Goal: Task Accomplishment & Management: Use online tool/utility

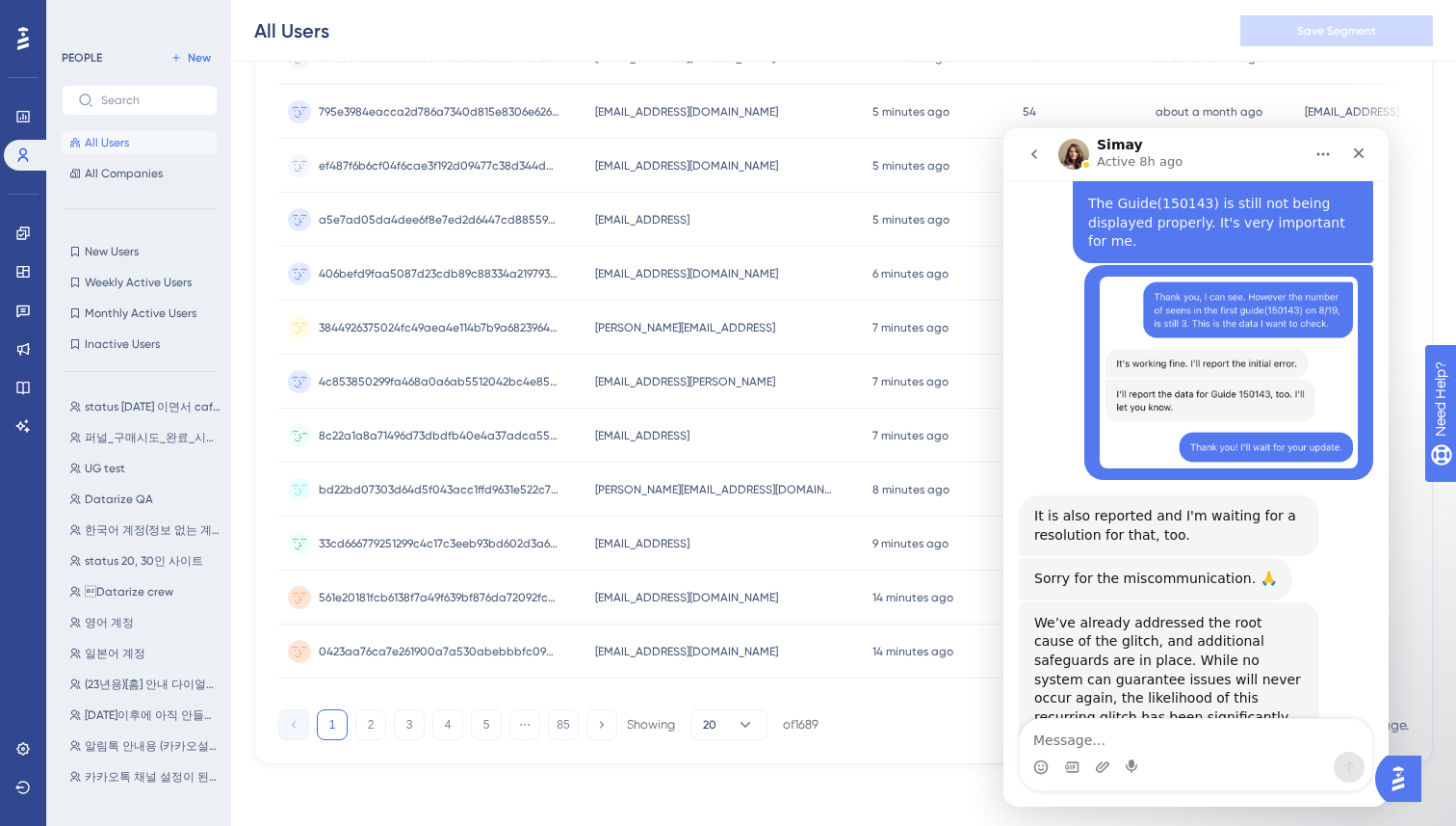
scroll to position [7606, 0]
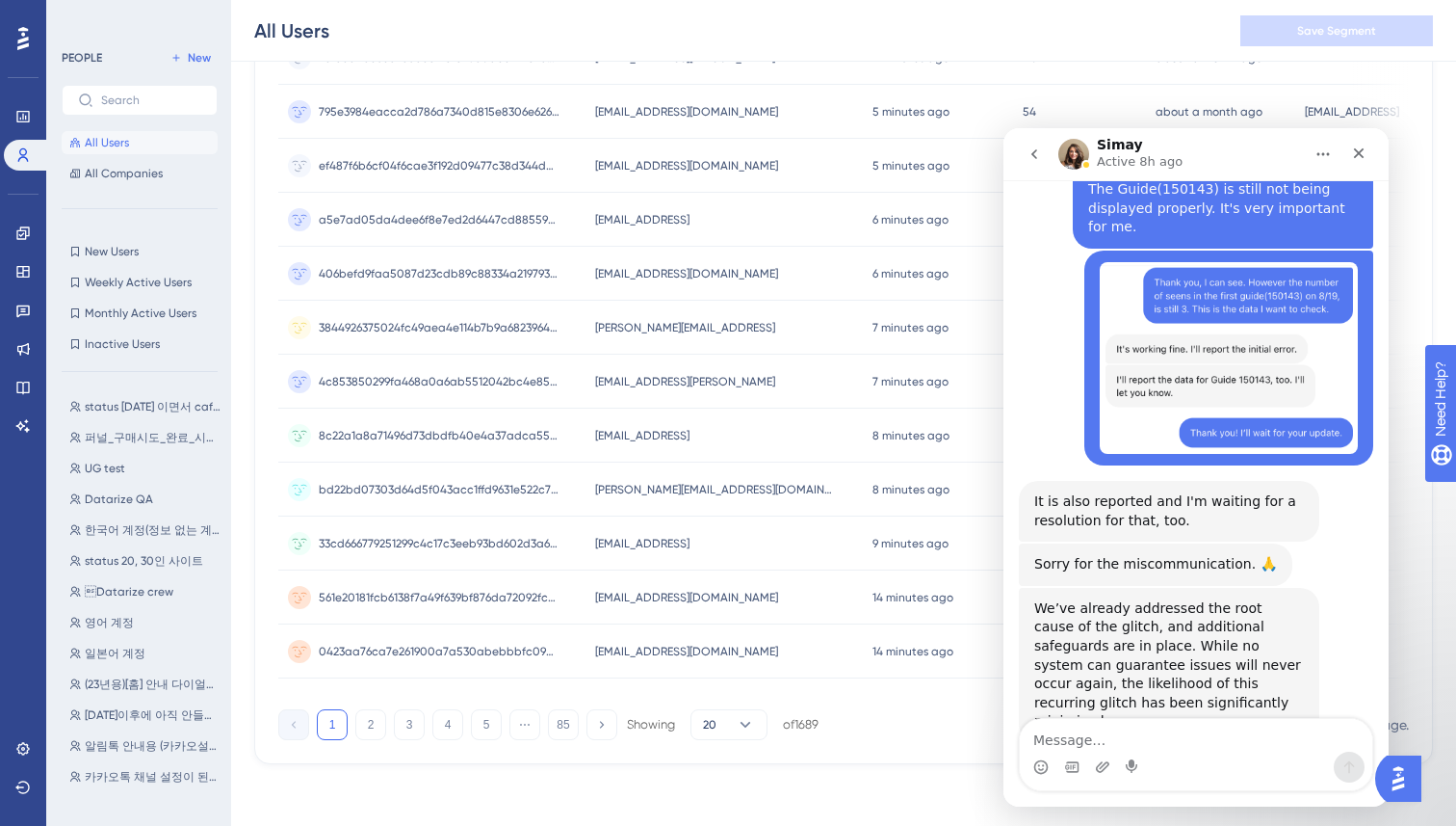
click at [0, 0] on div "All Users Save Segment" at bounding box center [0, 0] width 0 height 0
click at [1357, 146] on icon "Close" at bounding box center [1359, 153] width 16 height 16
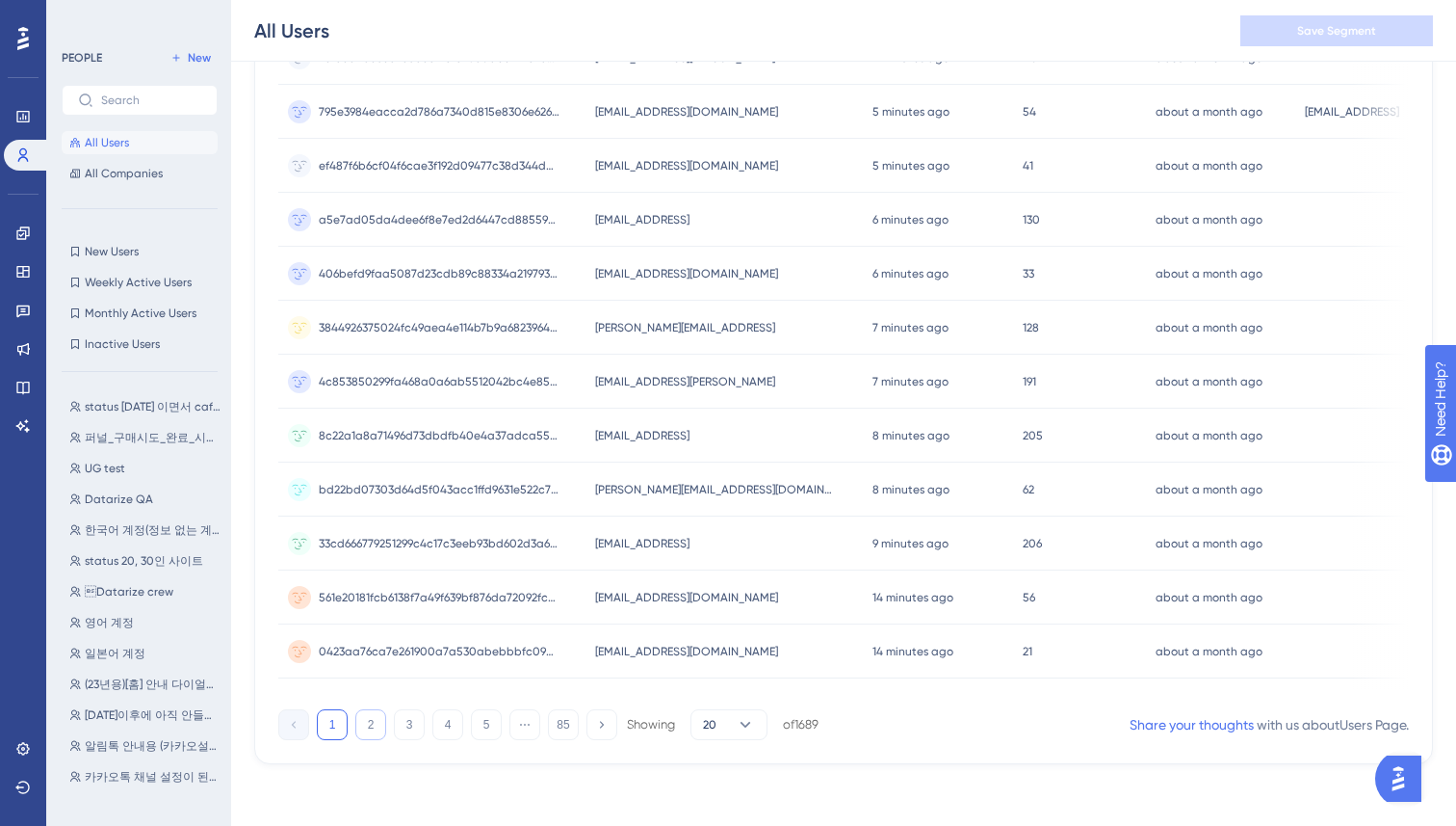
click at [371, 726] on button "2" at bounding box center [371, 724] width 31 height 31
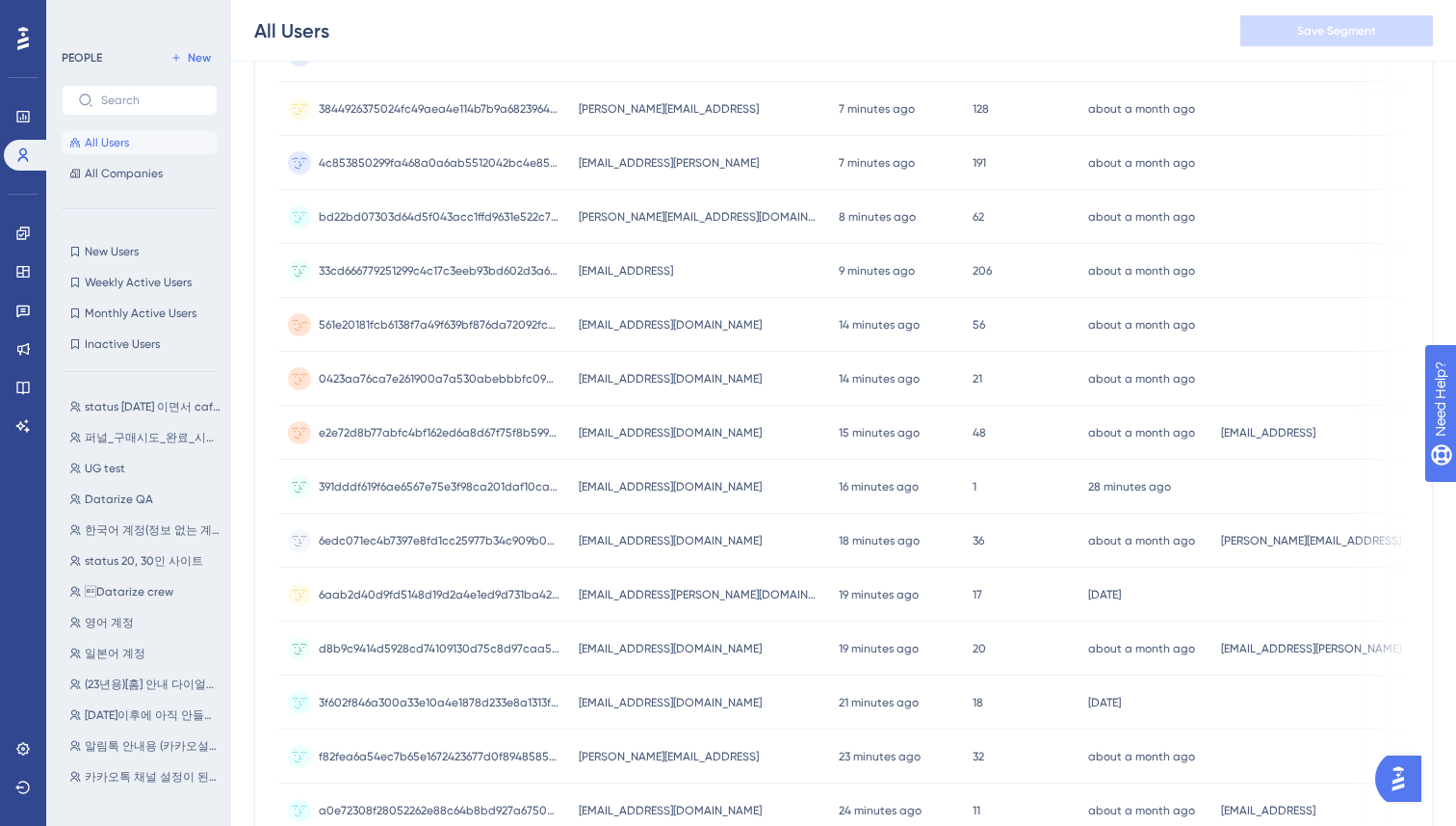
scroll to position [0, 0]
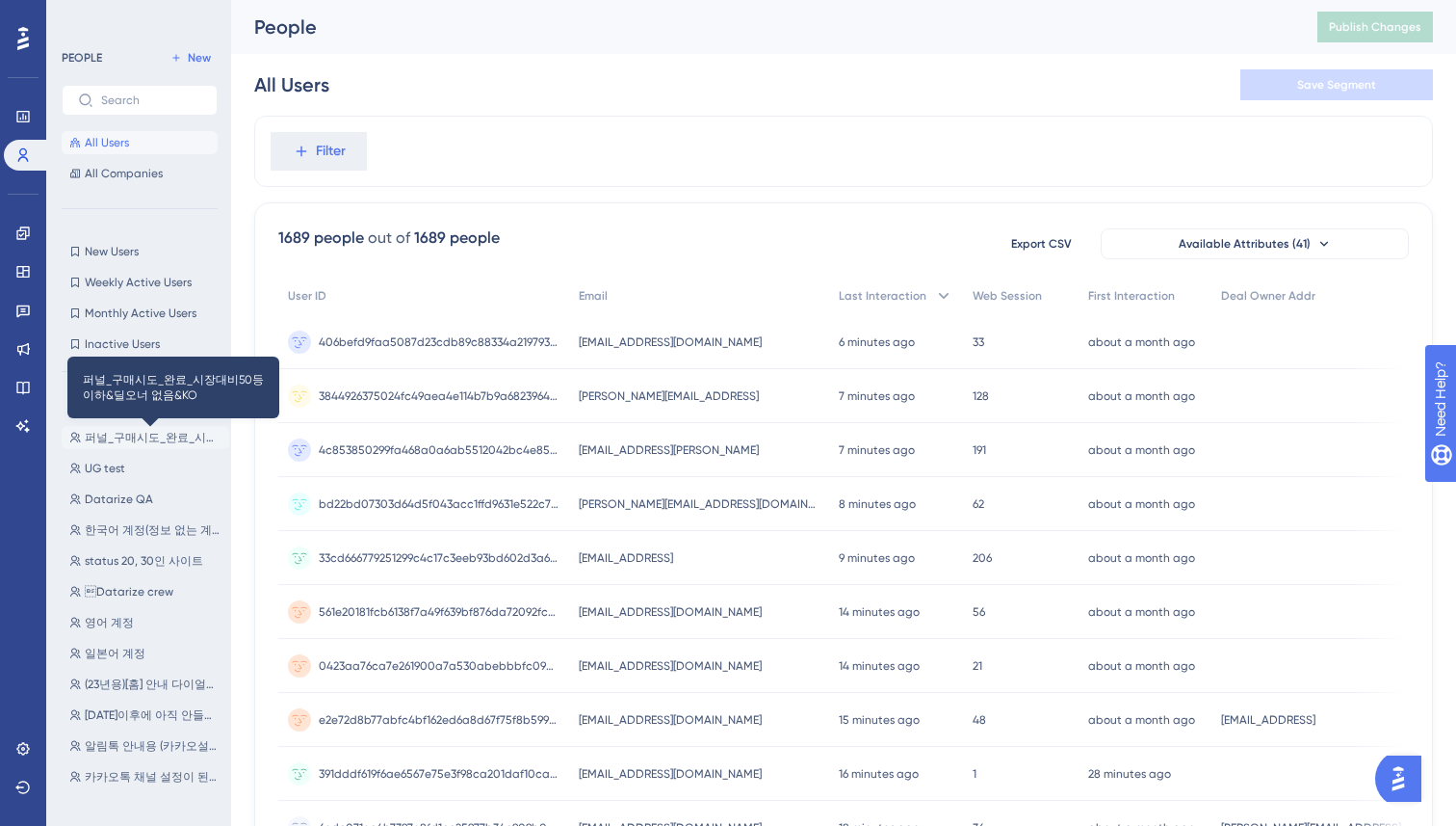
click at [120, 436] on span "퍼널_구매시도_완료_시장대비50등이하&딜오너 없음&KO" at bounding box center [153, 438] width 137 height 16
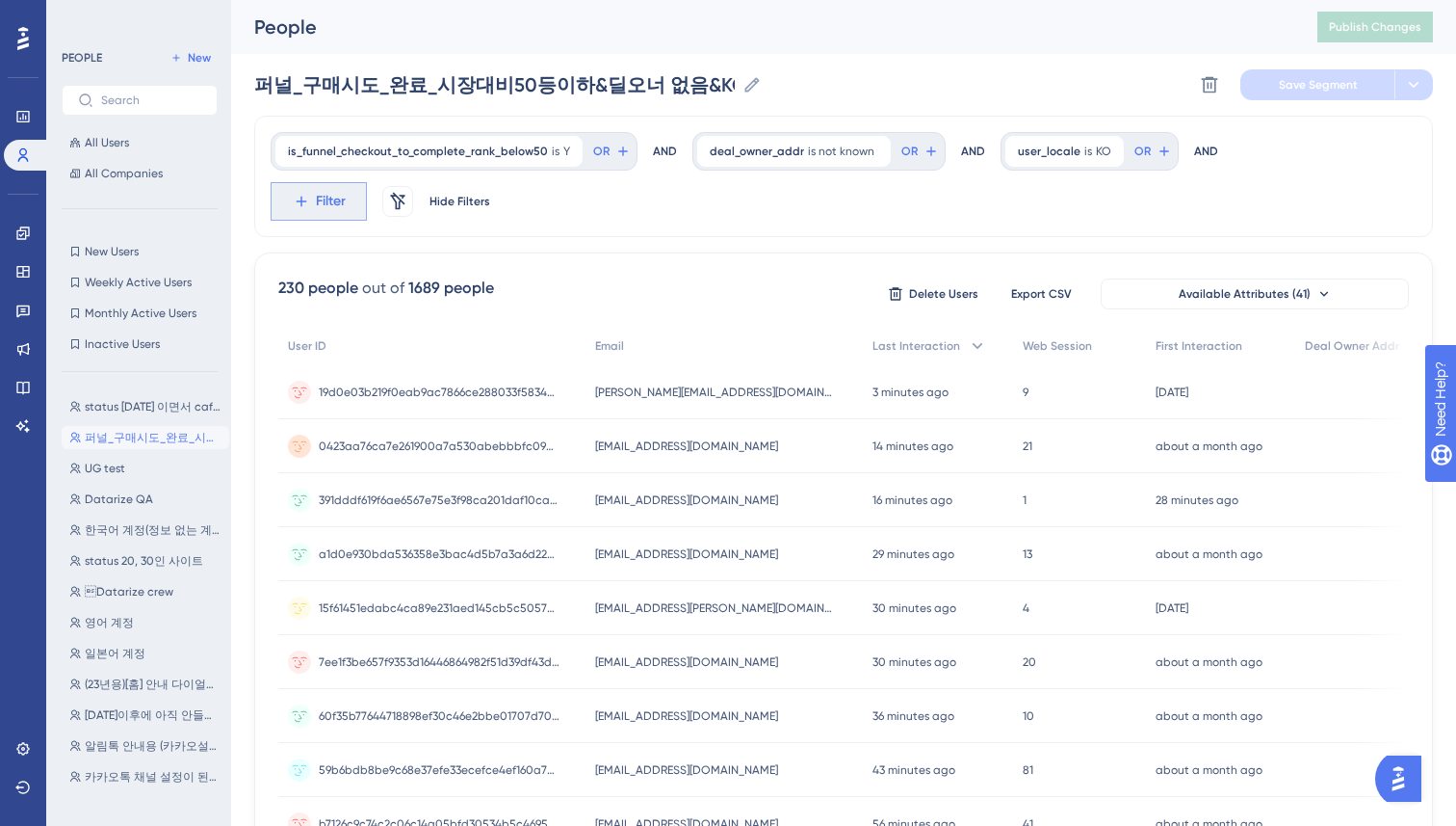
click at [0, 0] on span "Filter" at bounding box center [0, 0] width 0 height 0
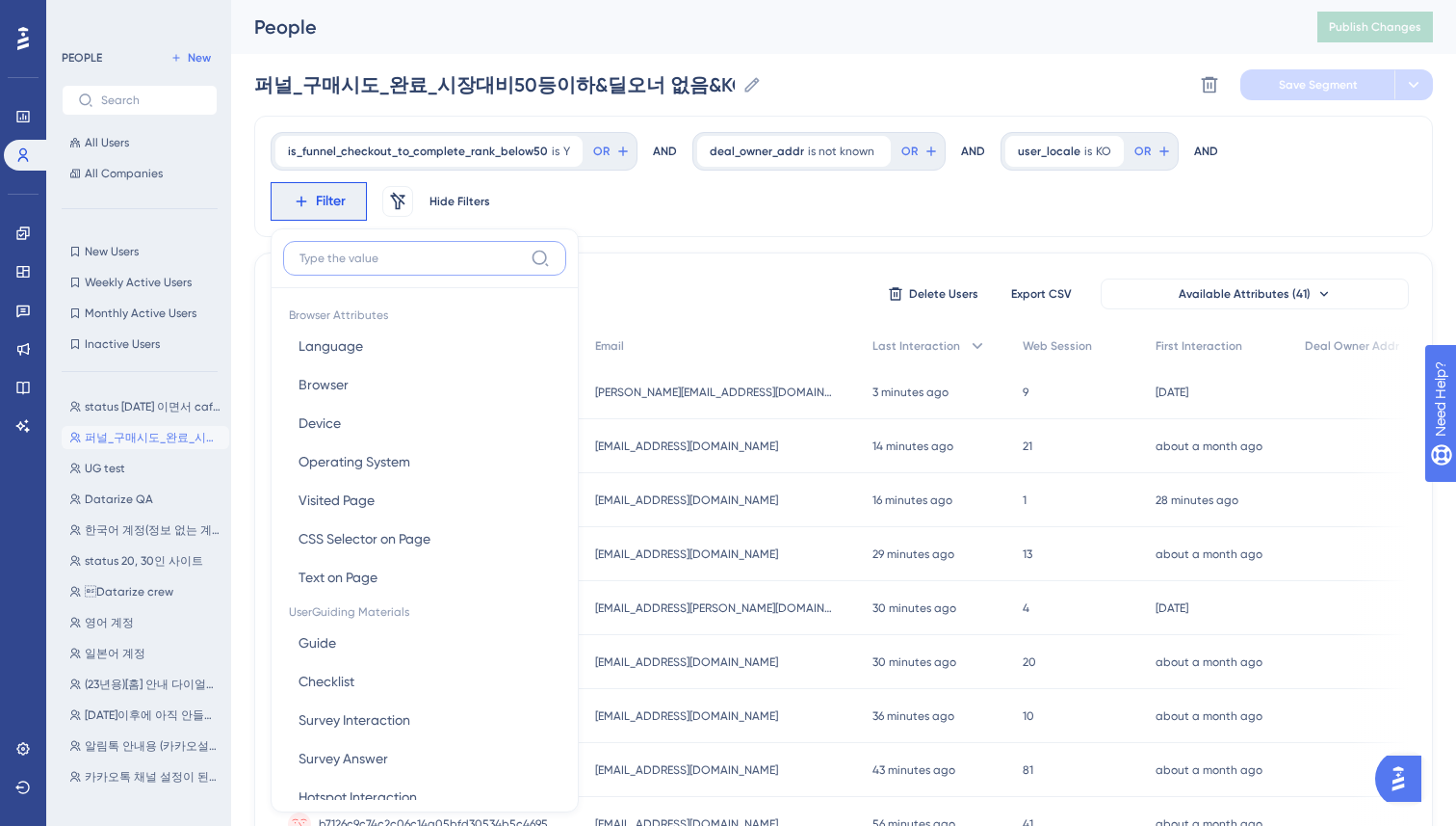
scroll to position [107, 0]
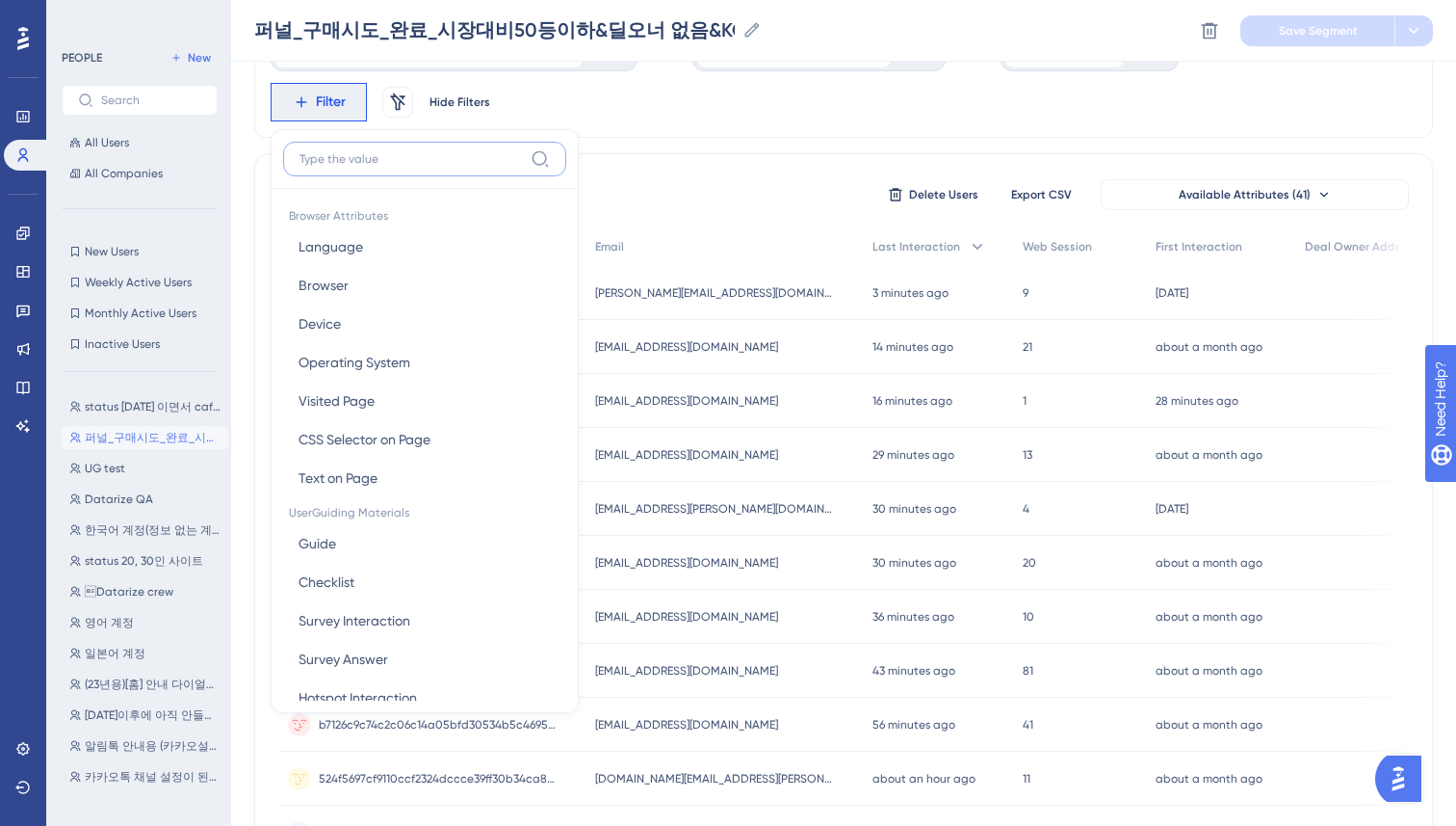
click at [353, 161] on input at bounding box center [411, 159] width 224 height 16
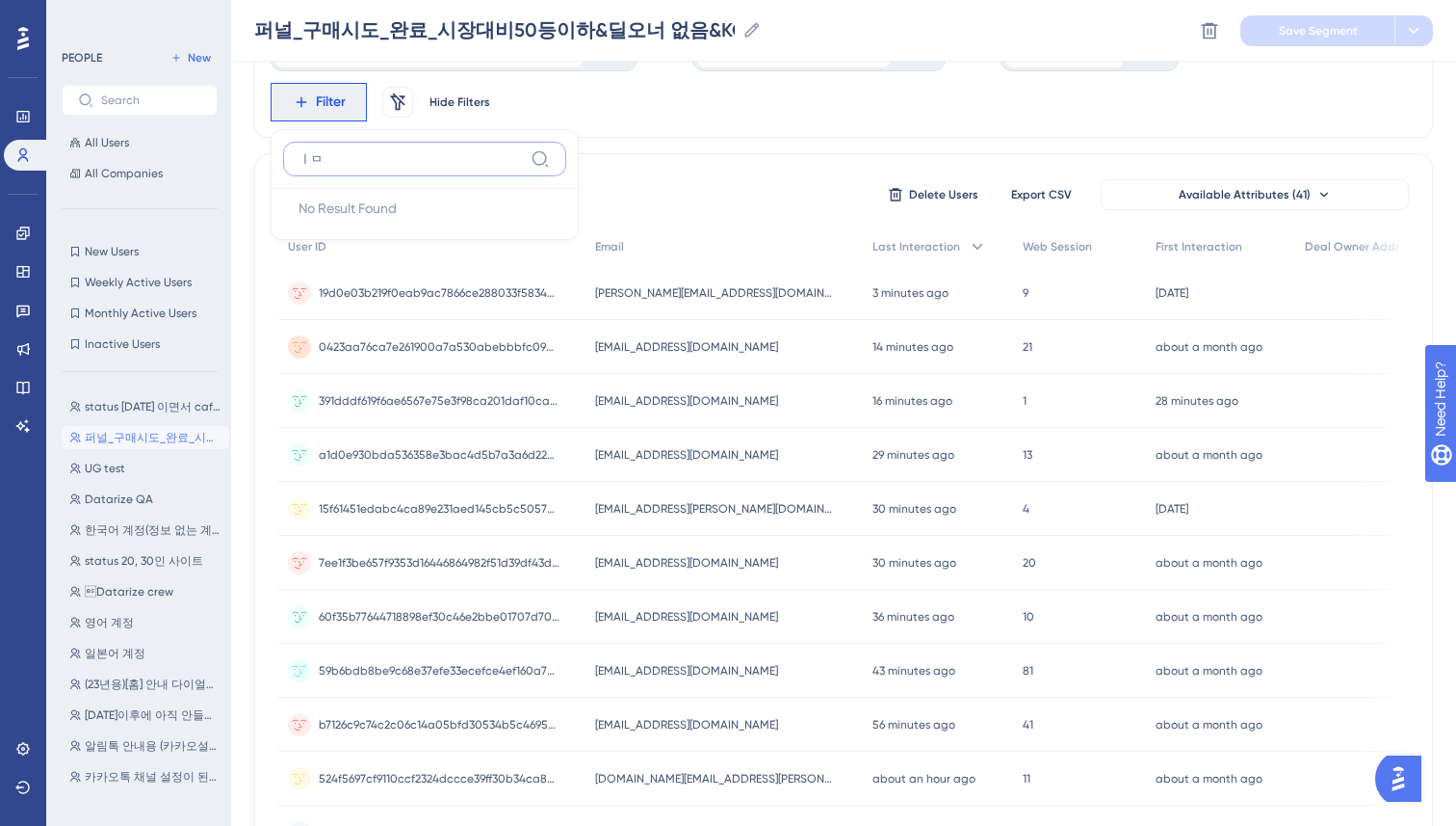
type input "ㅣ"
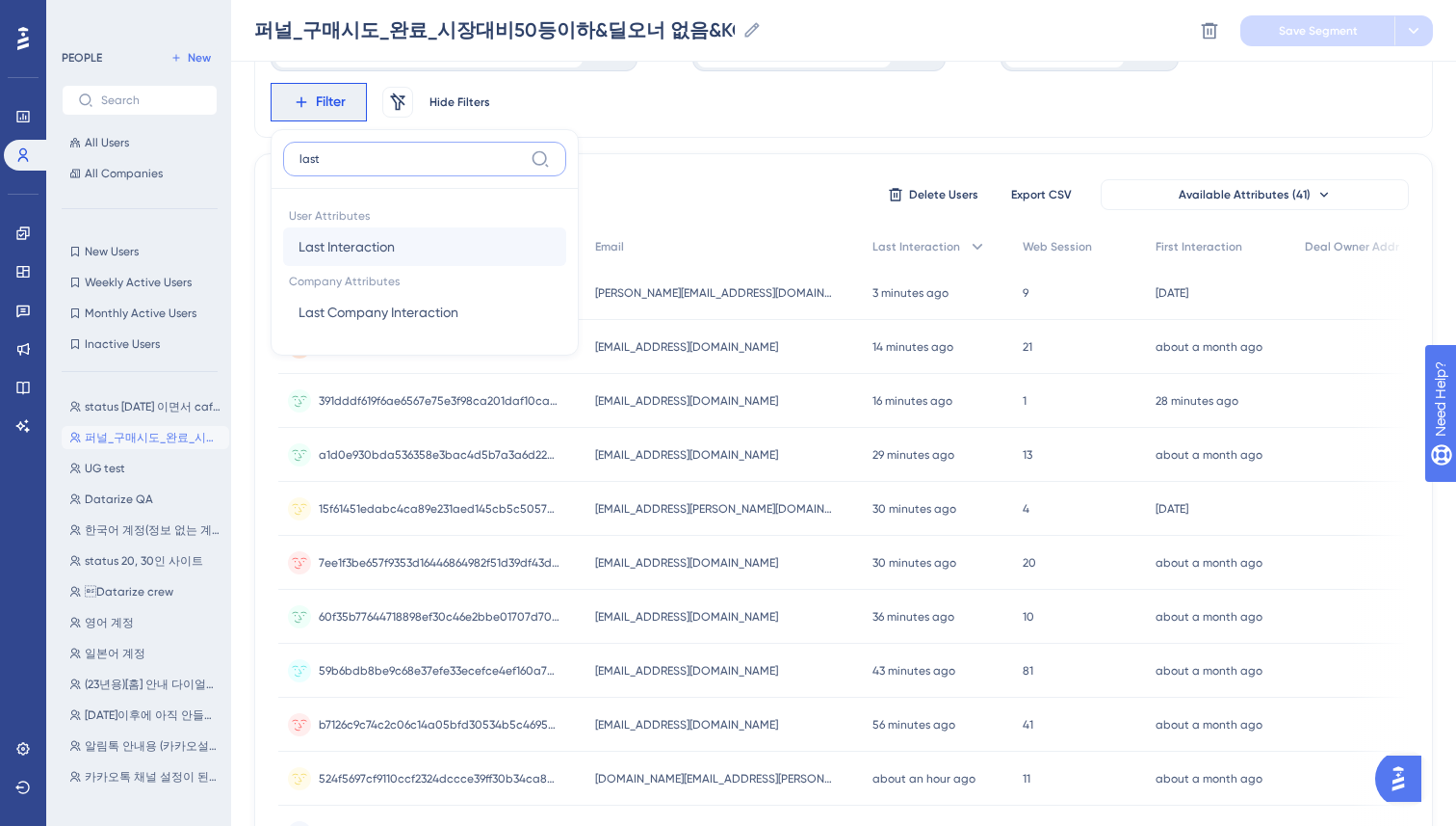
type input "last"
click at [343, 247] on span "Last Interaction" at bounding box center [347, 246] width 97 height 23
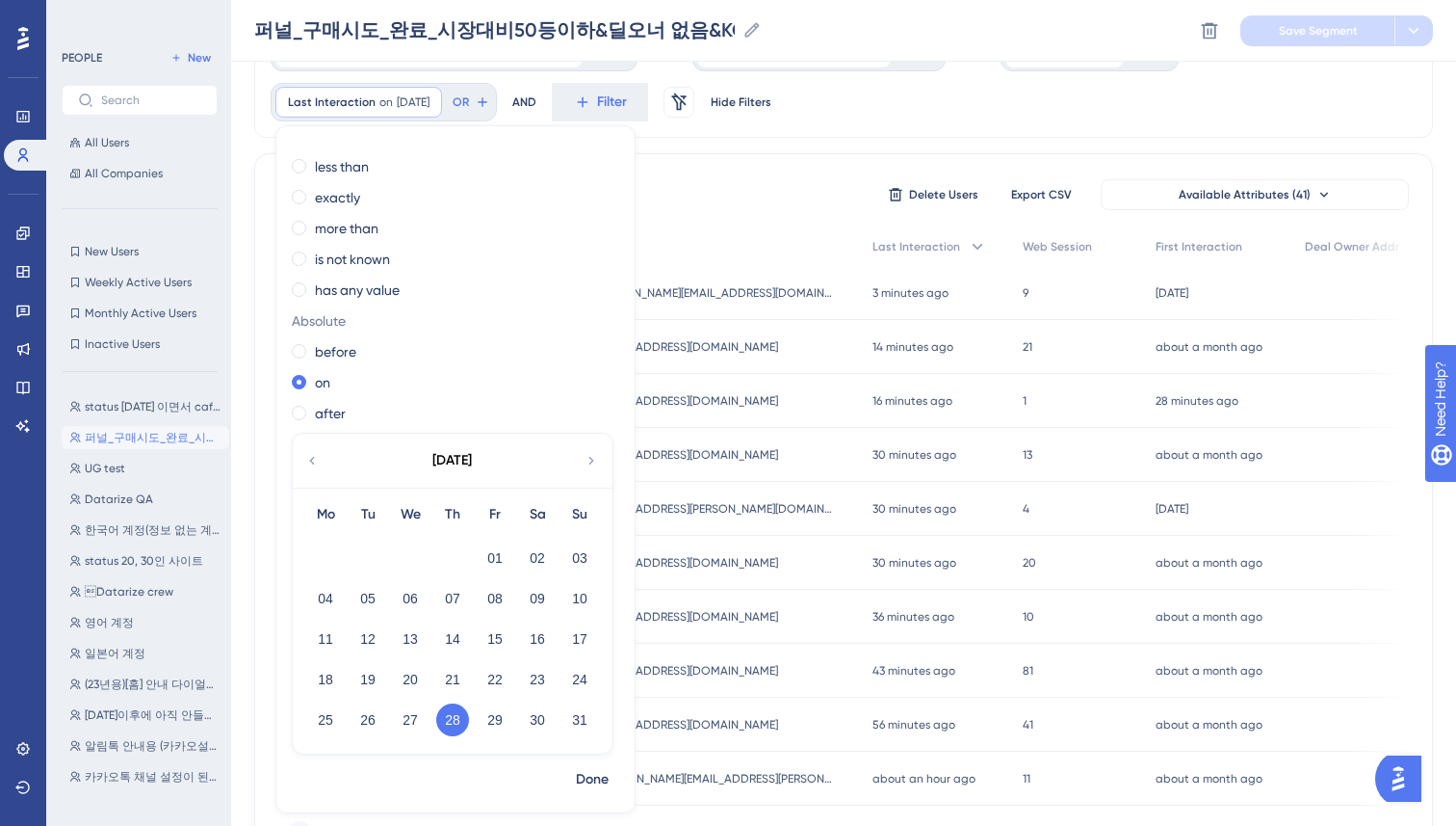
scroll to position [0, 0]
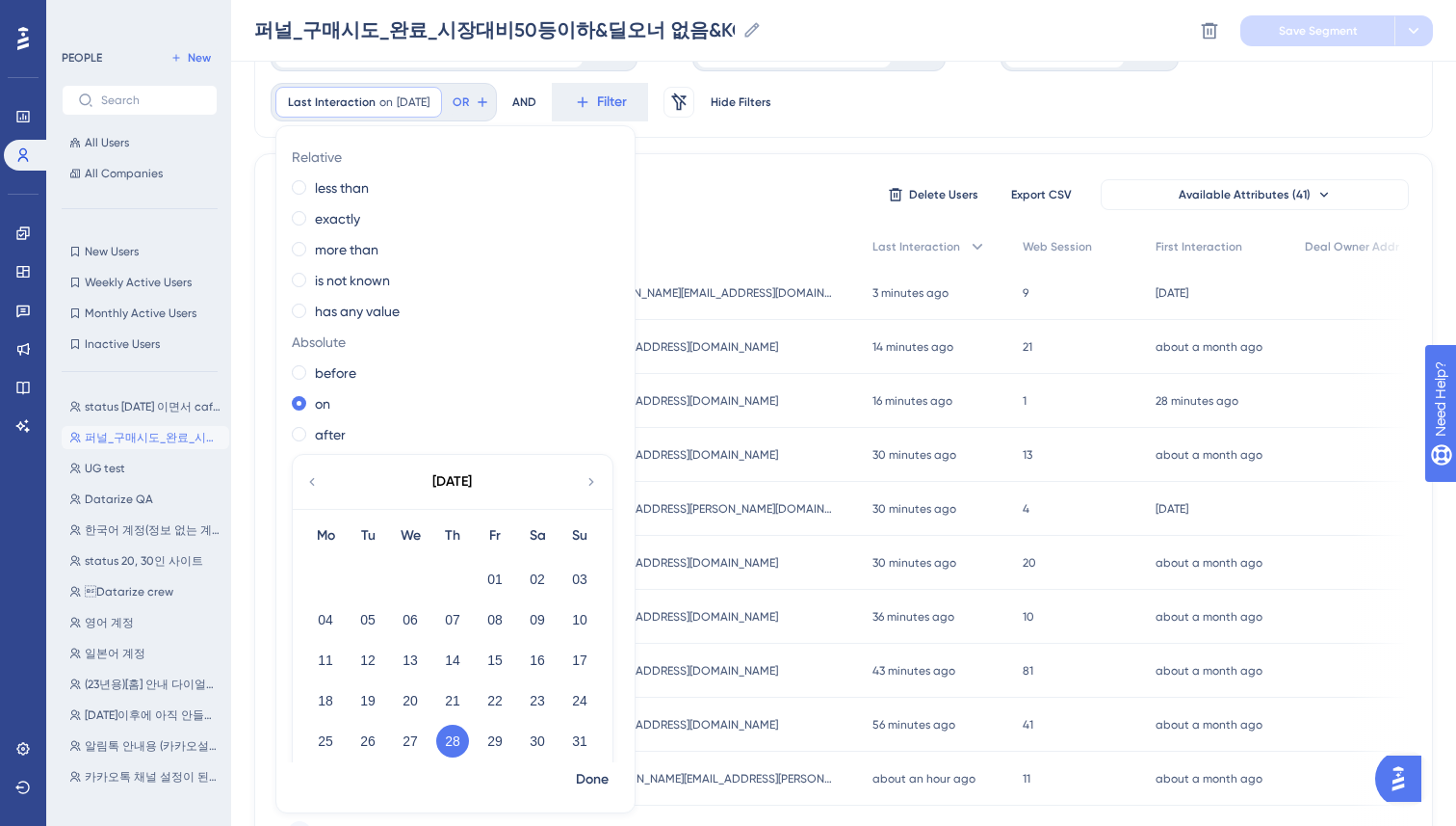
click at [0, 0] on div "is_funnel_checkout_to_complete_rank_below50 is Y Y Remove OR AND deal_owner_add…" at bounding box center [0, 0] width 0 height 0
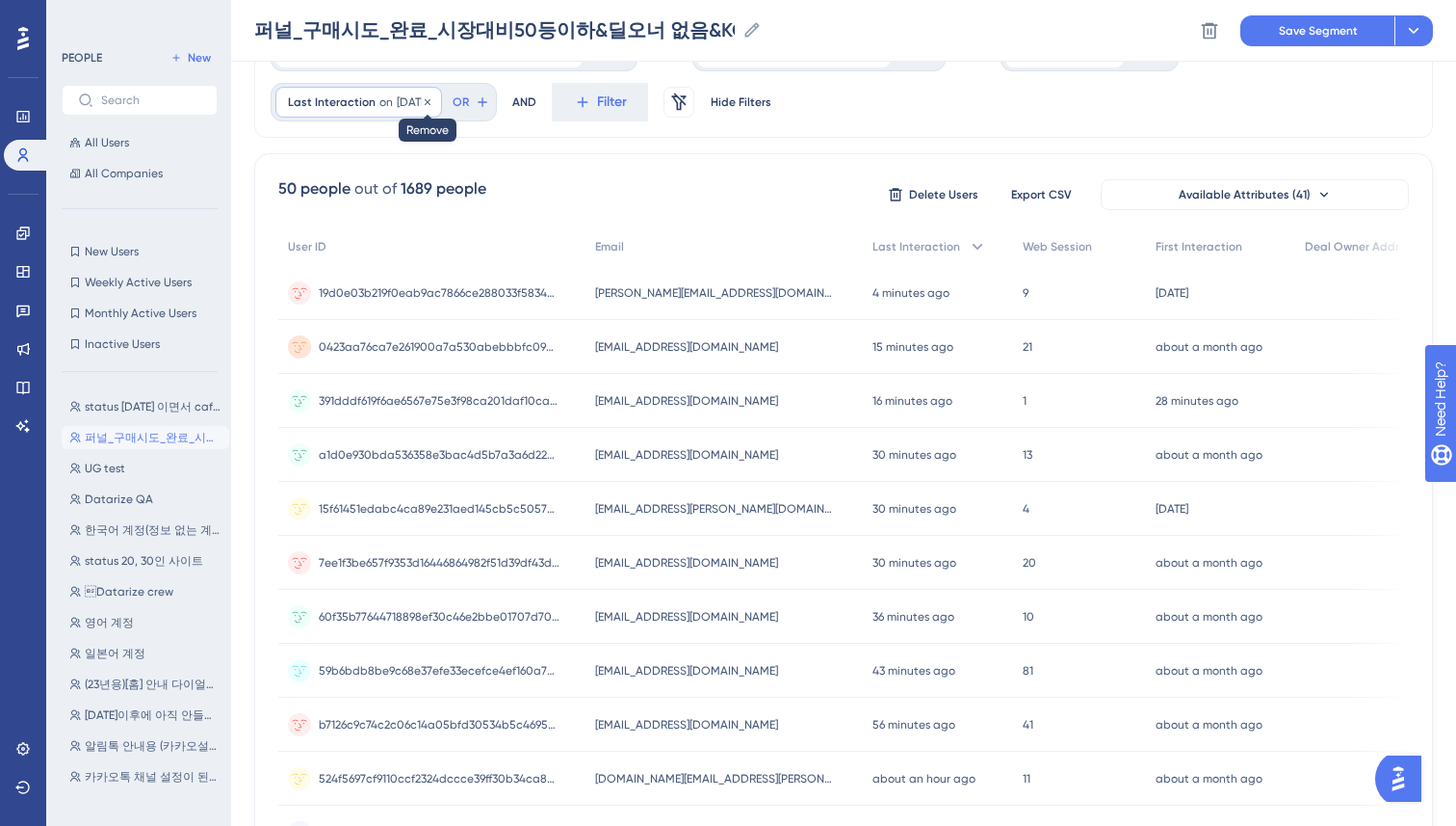
click at [434, 103] on icon at bounding box center [428, 103] width 12 height 12
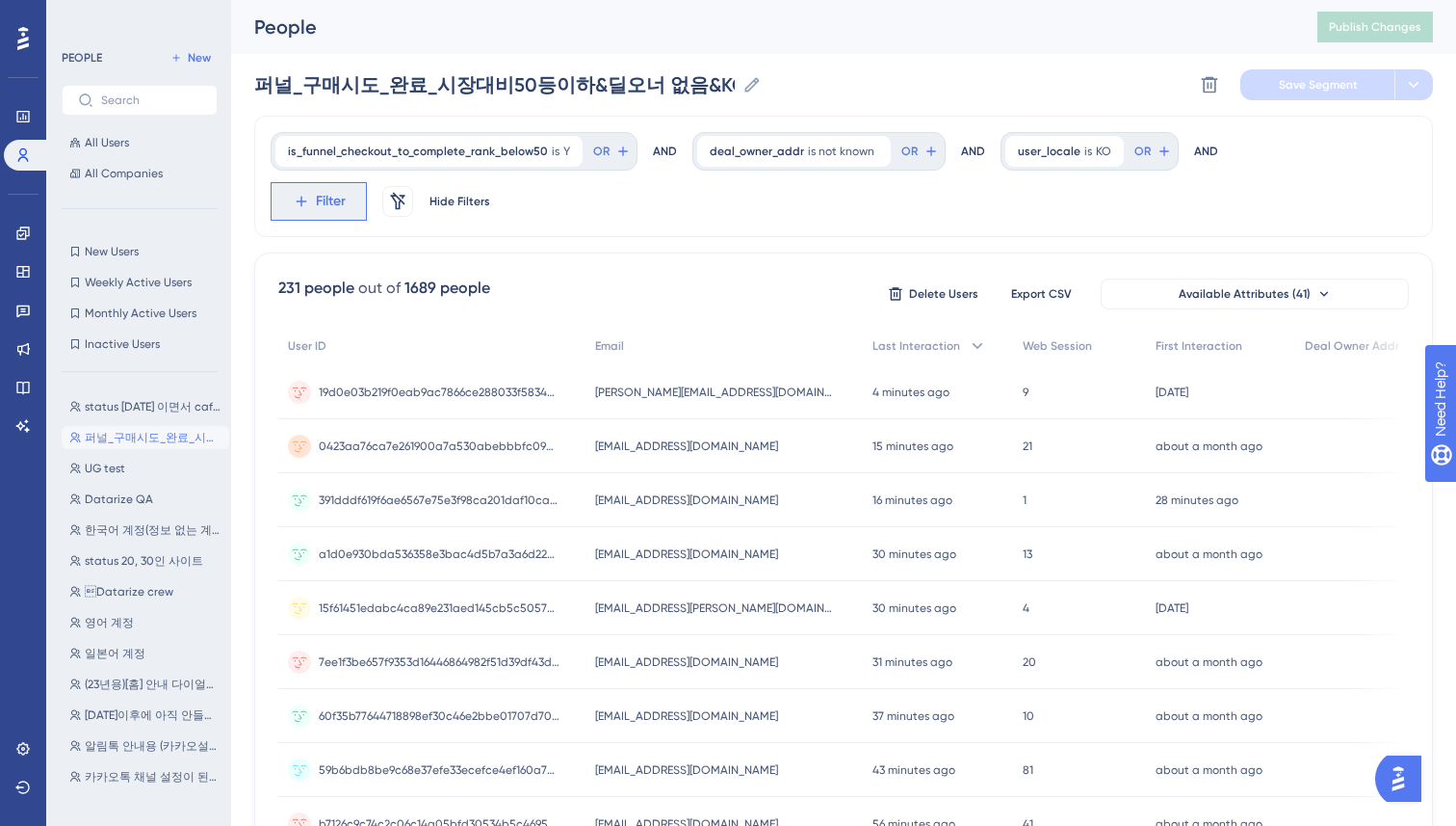
click at [0, 0] on span "Filter" at bounding box center [0, 0] width 0 height 0
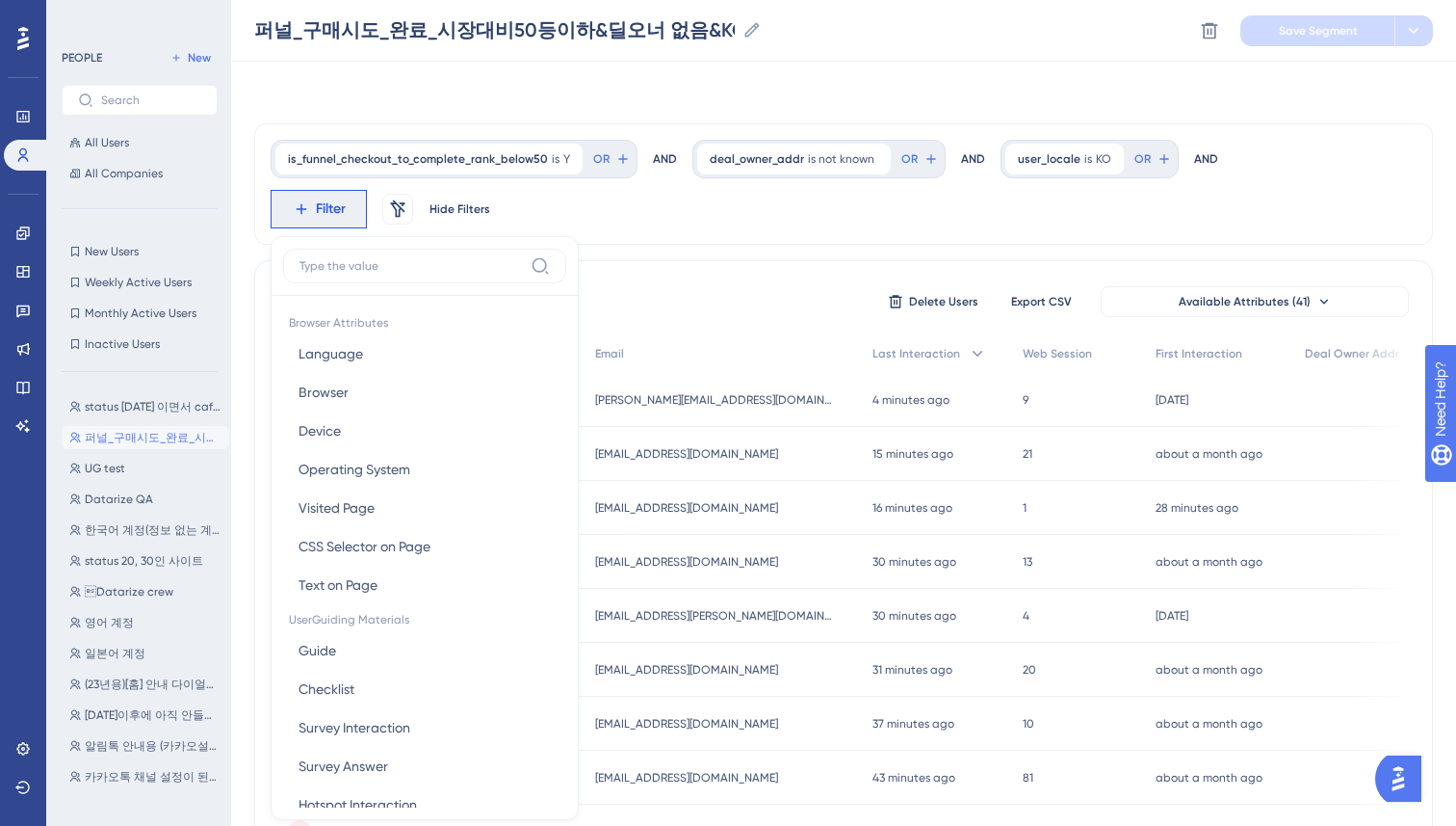
scroll to position [107, 0]
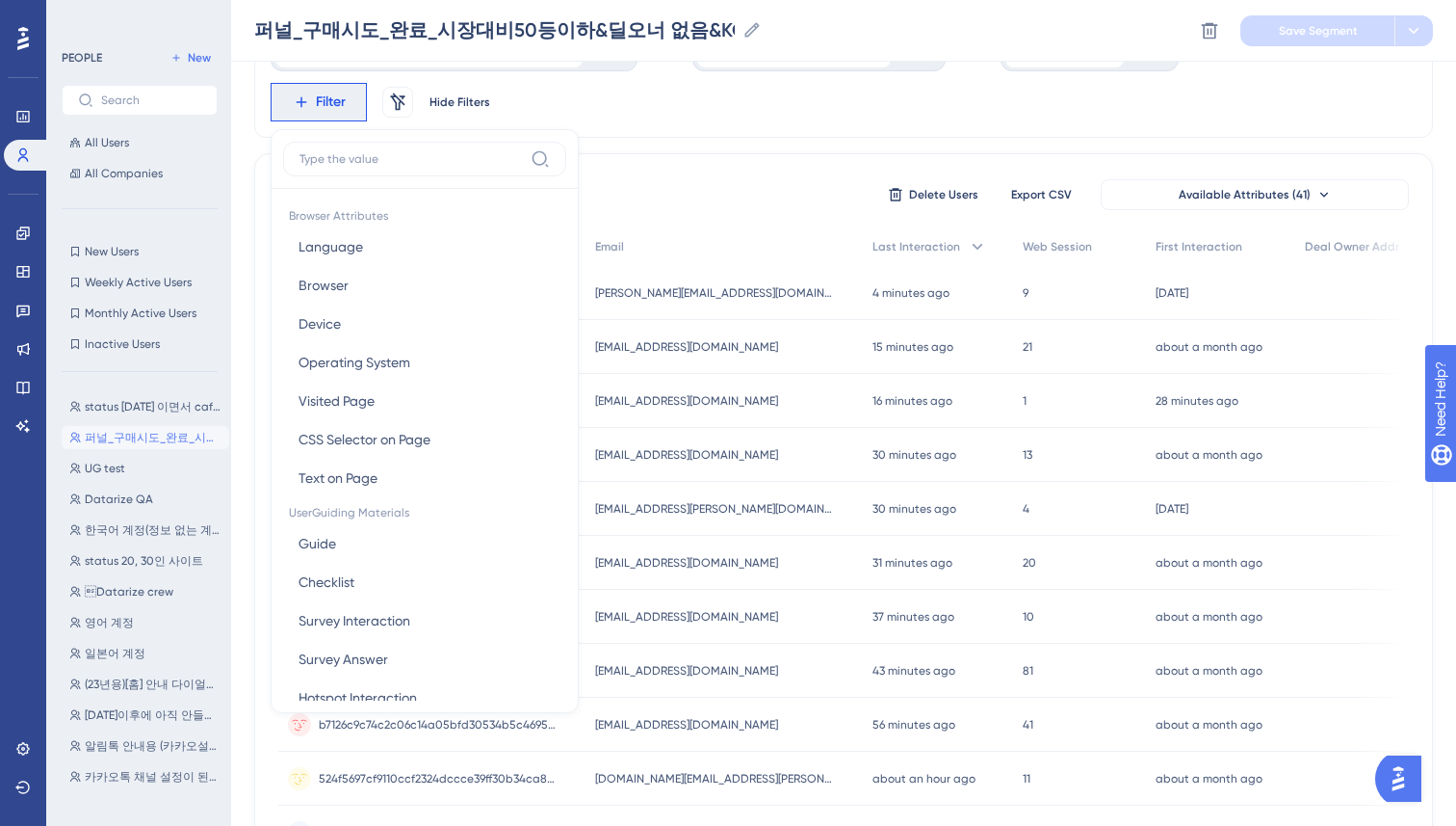
click at [382, 165] on input at bounding box center [411, 159] width 224 height 16
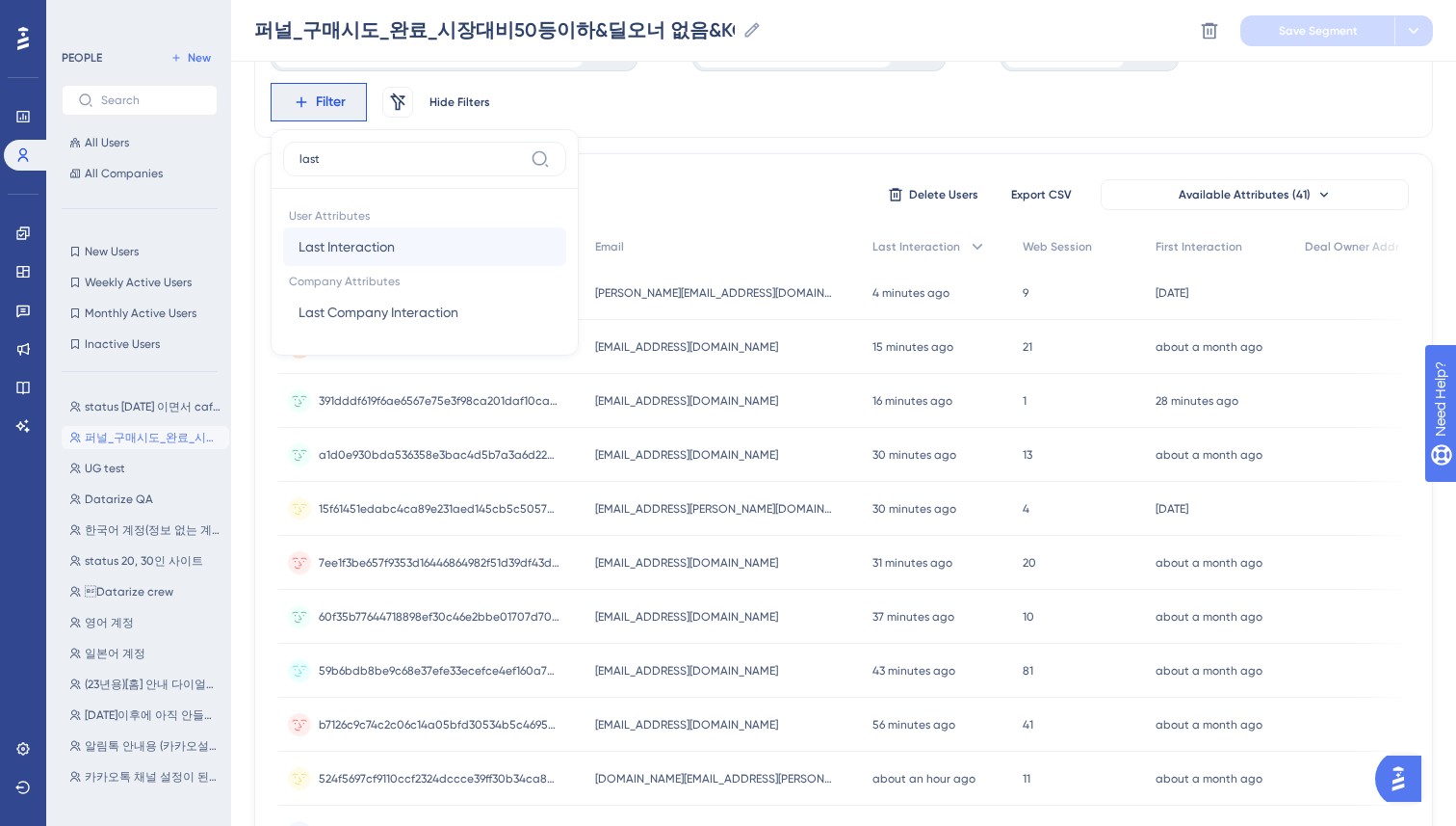
type input "last"
click at [380, 242] on span "Last Interaction" at bounding box center [347, 246] width 97 height 23
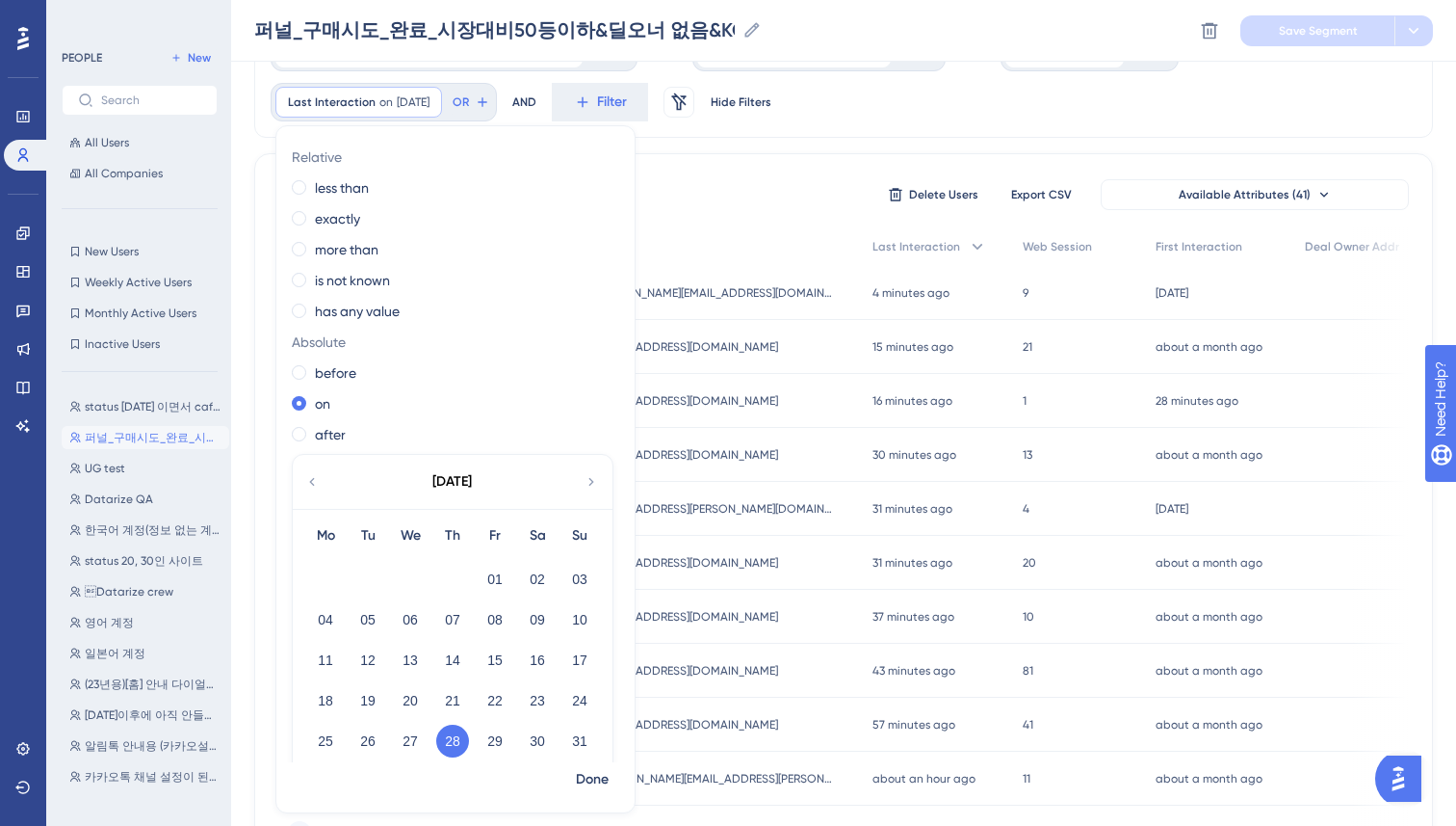
click at [720, 155] on div "231 people out of 1689 people Delete Users Export CSV Available Attributes (41)…" at bounding box center [843, 792] width 1178 height 1278
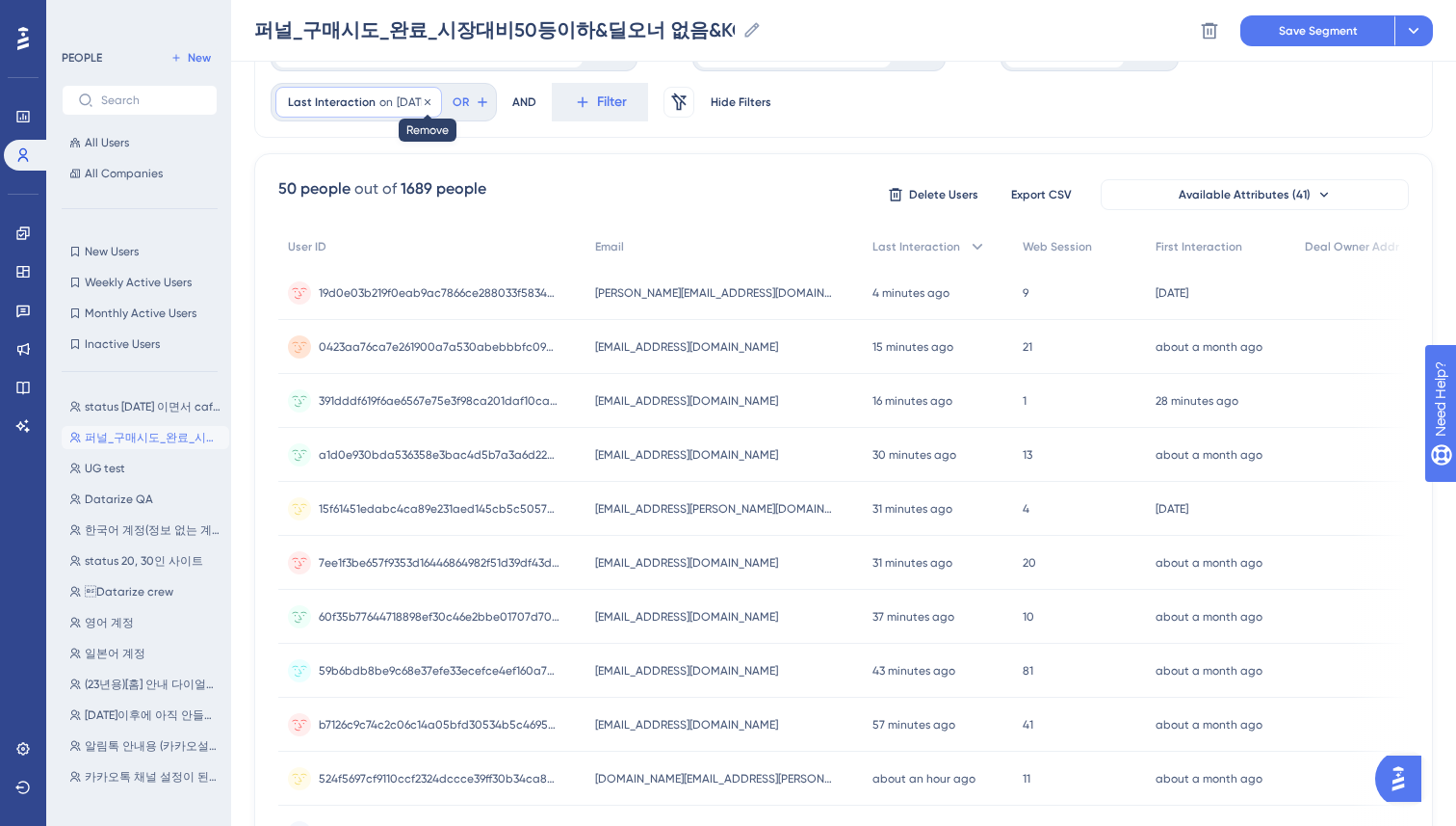
click at [431, 101] on icon at bounding box center [428, 102] width 6 height 6
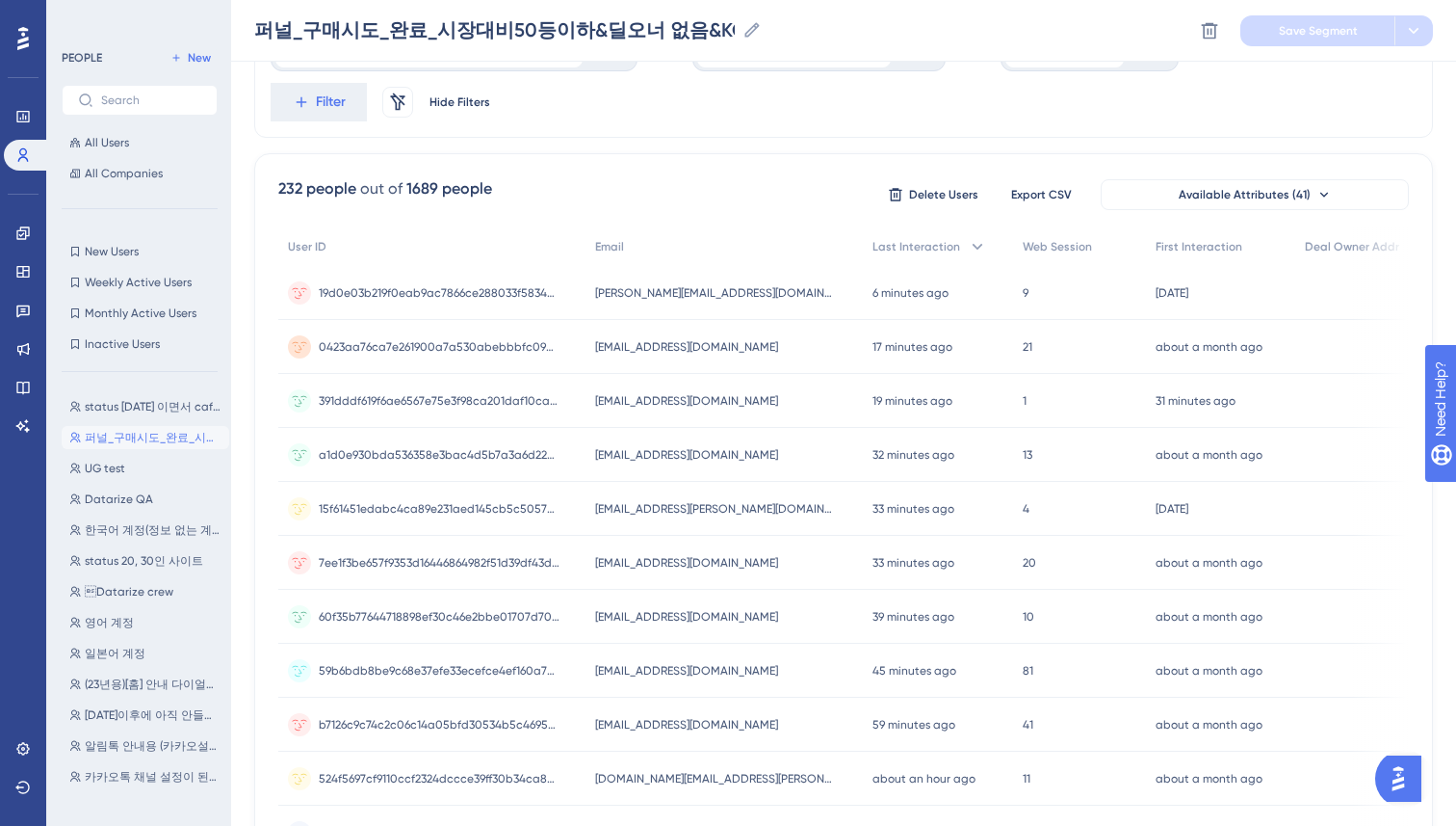
click at [0, 0] on div "is_funnel_checkout_to_complete_rank_below50 is Y Y Remove OR AND deal_owner_add…" at bounding box center [0, 0] width 0 height 0
